Goal: Navigation & Orientation: Find specific page/section

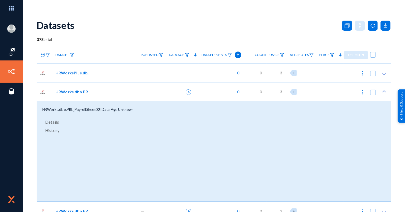
click at [186, 94] on icon at bounding box center [189, 92] width 6 height 6
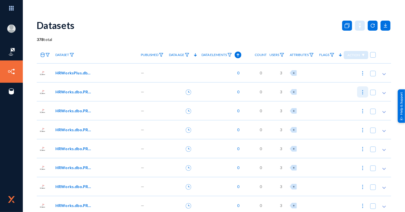
click at [363, 96] on button at bounding box center [363, 91] width 11 height 11
checkbox input "true"
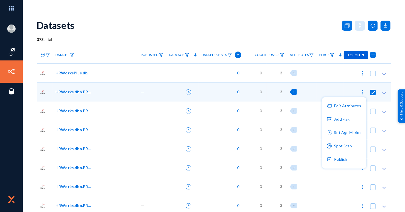
click at [361, 91] on div at bounding box center [202, 106] width 405 height 212
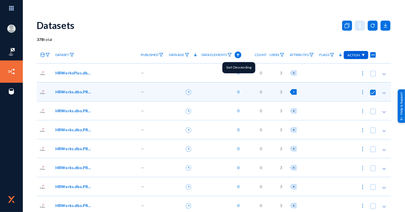
click at [236, 55] on icon at bounding box center [238, 55] width 7 height 7
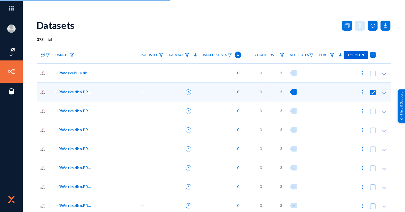
click at [243, 41] on div "378 total" at bounding box center [214, 40] width 355 height 6
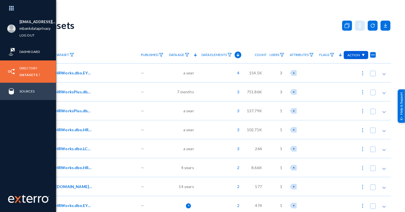
click at [30, 87] on div "Sources" at bounding box center [28, 91] width 56 height 17
click at [31, 91] on link "Sources" at bounding box center [27, 91] width 15 height 6
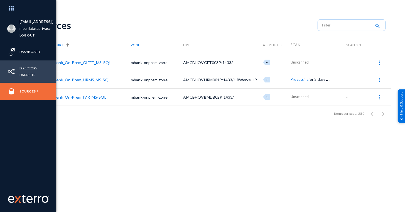
click at [32, 68] on link "Directory" at bounding box center [29, 68] width 18 height 6
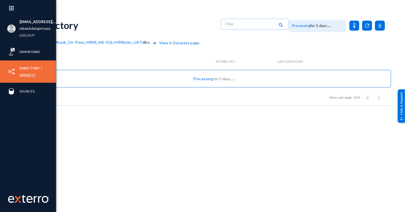
click at [27, 74] on link "Datasets" at bounding box center [28, 75] width 16 height 6
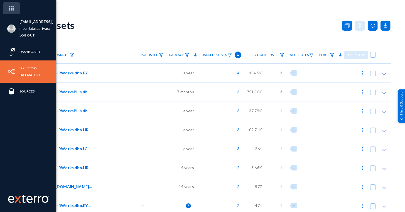
click at [11, 7] on img at bounding box center [11, 8] width 17 height 12
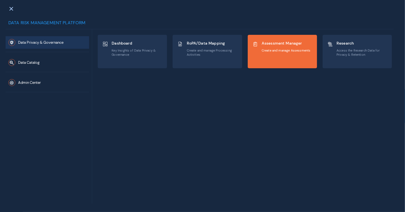
click at [285, 54] on div "Assessment Manager Create and manage Assessments" at bounding box center [282, 51] width 69 height 33
